Goal: Download file/media

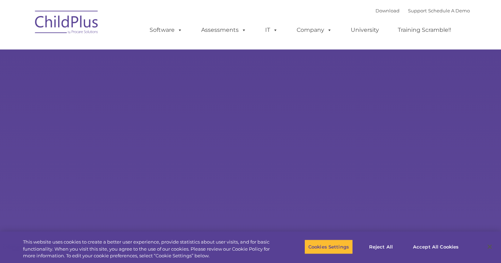
select select "MEDIUM"
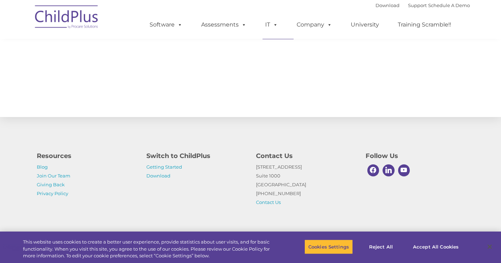
scroll to position [778, 0]
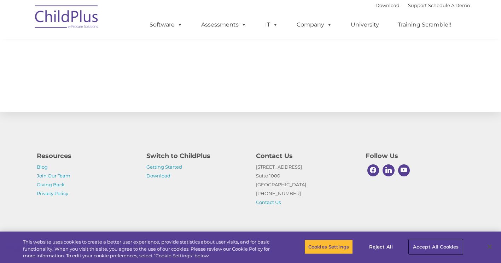
click at [434, 247] on button "Accept All Cookies" at bounding box center [435, 246] width 53 height 15
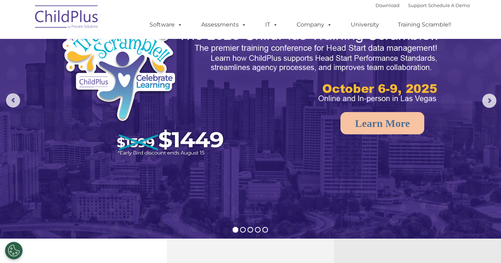
scroll to position [0, 0]
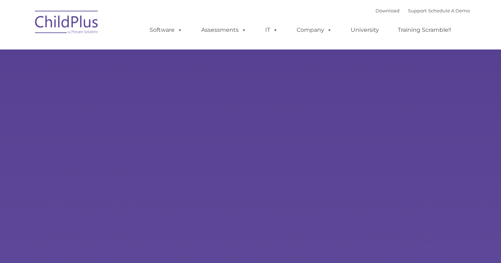
type input ""
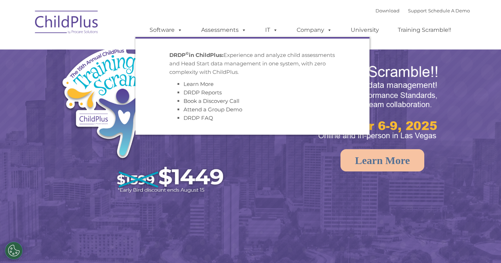
select select "MEDIUM"
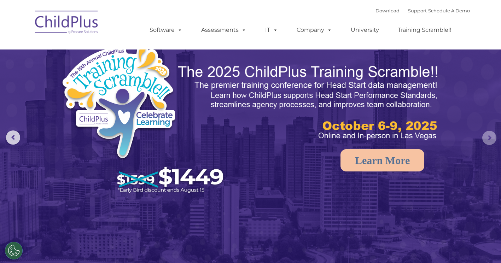
click at [493, 137] on rs-arrow at bounding box center [489, 138] width 14 height 14
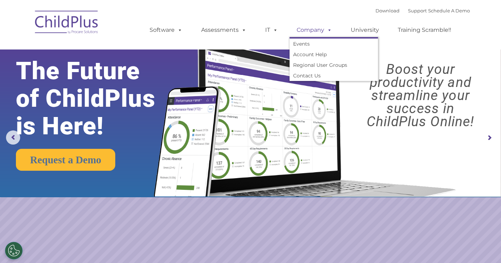
click at [326, 32] on span at bounding box center [328, 30] width 8 height 7
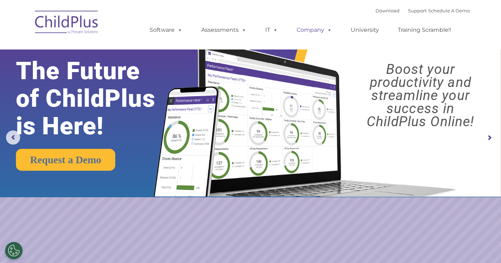
click at [326, 32] on span at bounding box center [328, 30] width 8 height 7
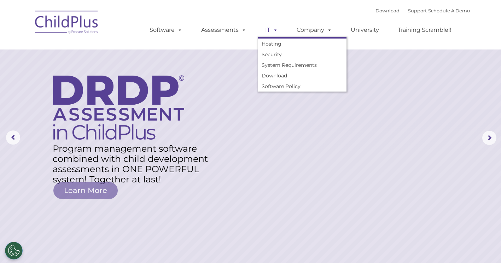
click at [273, 33] on span at bounding box center [274, 30] width 8 height 7
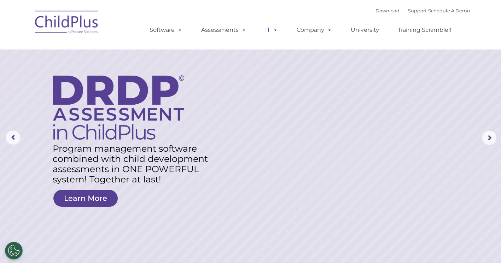
click at [273, 33] on span at bounding box center [274, 30] width 8 height 7
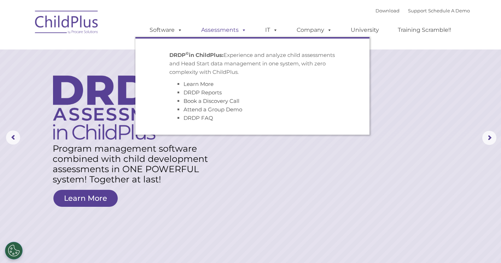
click at [230, 29] on link "Assessments" at bounding box center [223, 30] width 59 height 14
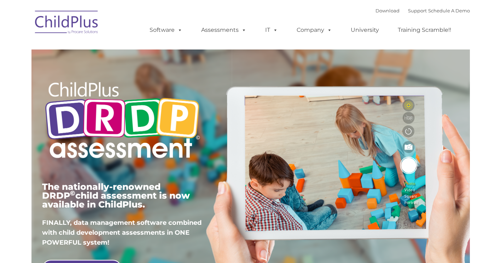
click at [158, 28] on link "Software" at bounding box center [165, 30] width 47 height 14
click at [74, 14] on img at bounding box center [66, 23] width 71 height 35
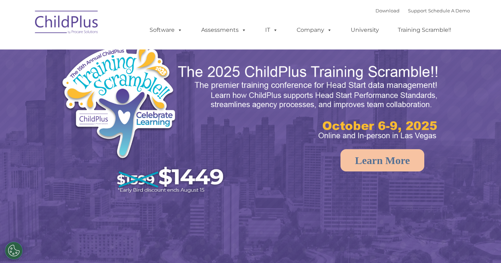
select select "MEDIUM"
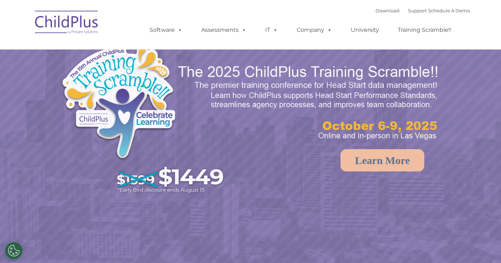
select select "MEDIUM"
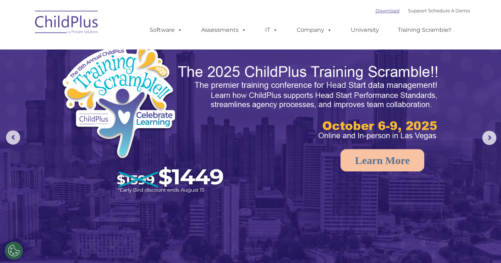
click at [380, 11] on link "Download" at bounding box center [387, 11] width 24 height 6
click at [384, 10] on link "Download" at bounding box center [387, 11] width 24 height 6
click at [380, 11] on link "Download" at bounding box center [387, 11] width 24 height 6
